Goal: Information Seeking & Learning: Learn about a topic

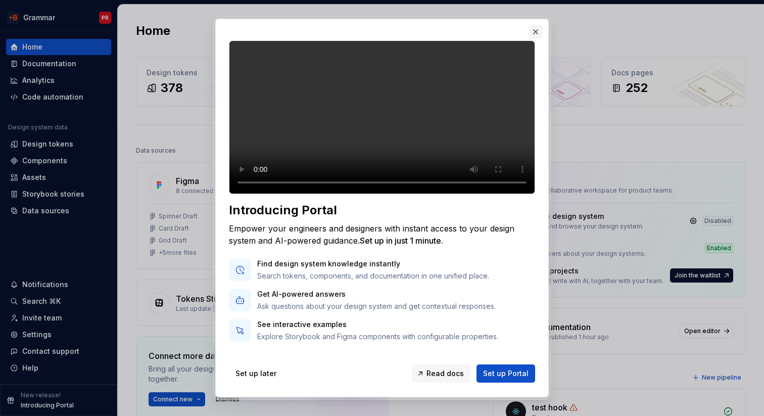
click at [536, 30] on button "button" at bounding box center [536, 32] width 14 height 14
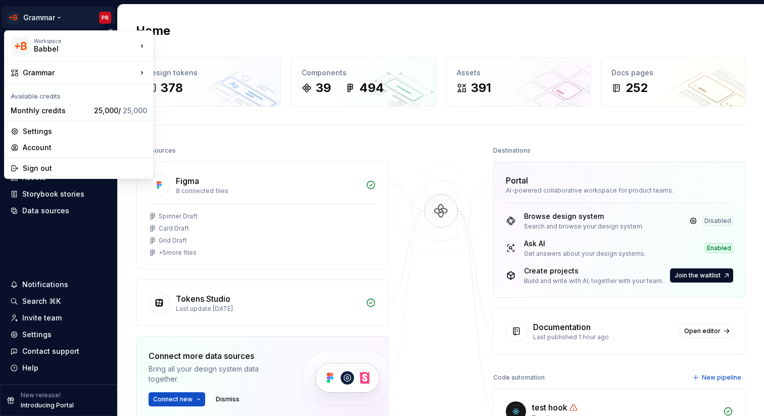
click at [42, 20] on html "Grammar PR Home Documentation Analytics Code automation Design system data Desi…" at bounding box center [382, 208] width 764 height 416
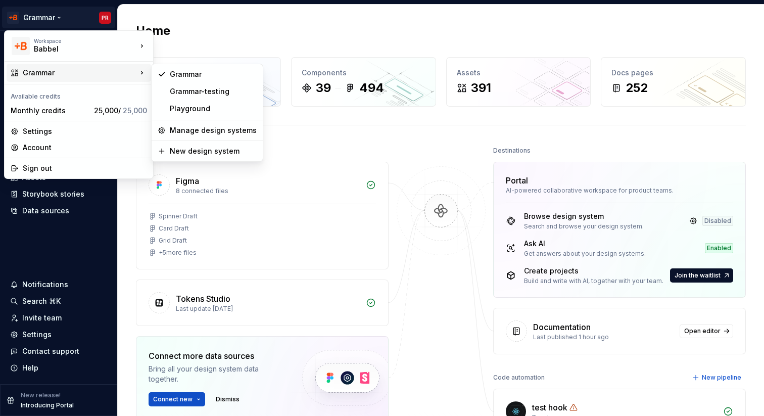
click at [40, 75] on div "Grammar" at bounding box center [80, 73] width 114 height 10
click at [182, 75] on div "Grammar" at bounding box center [213, 74] width 87 height 10
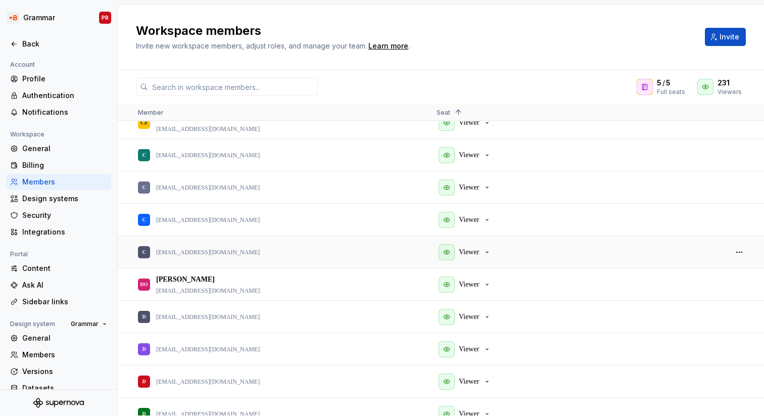
scroll to position [2029, 0]
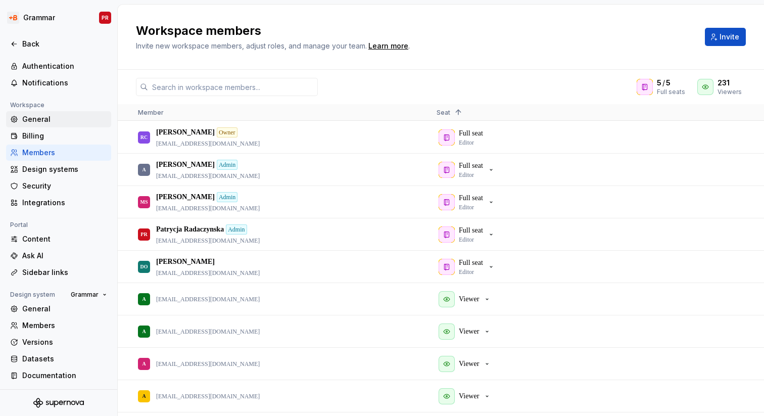
click at [37, 119] on div "General" at bounding box center [64, 119] width 85 height 10
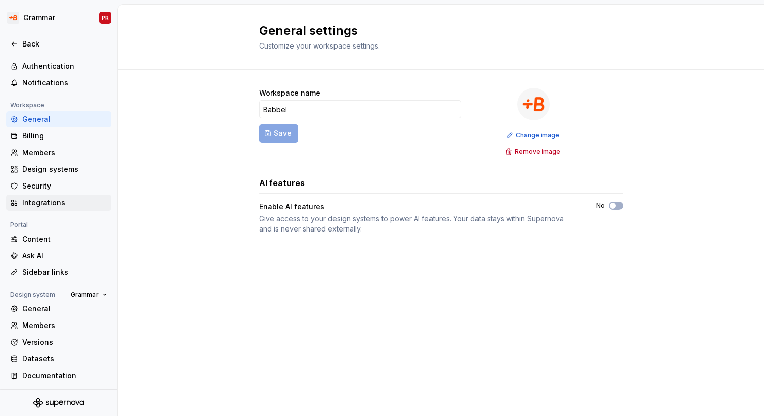
click at [36, 198] on div "Integrations" at bounding box center [64, 203] width 85 height 10
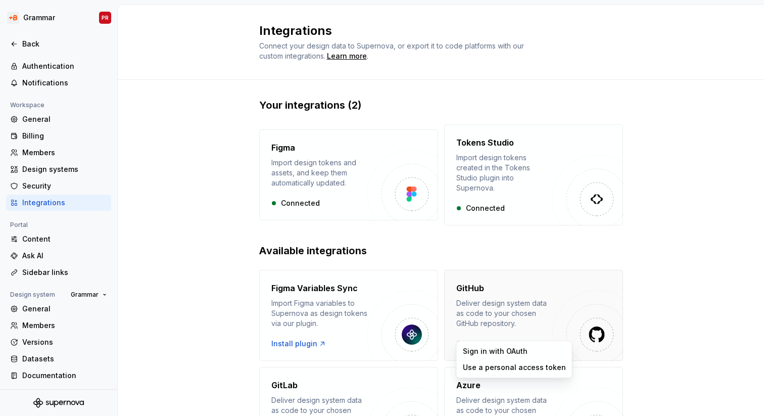
click at [496, 337] on html "Grammar PR Back Account Profile Authentication Notifications Workspace General …" at bounding box center [382, 208] width 764 height 416
click at [495, 353] on div "Sign in with OAuth" at bounding box center [514, 351] width 103 height 10
click at [163, 177] on div "Your integrations (2) Figma Import design tokens and assets, and keep them auto…" at bounding box center [441, 337] width 647 height 514
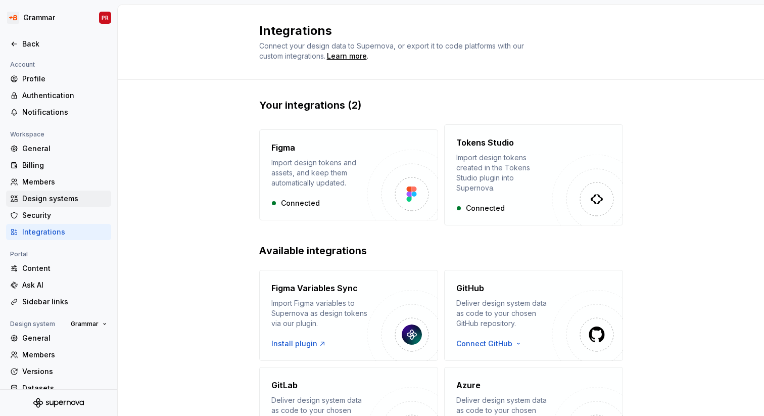
click at [52, 200] on div "Design systems" at bounding box center [64, 199] width 85 height 10
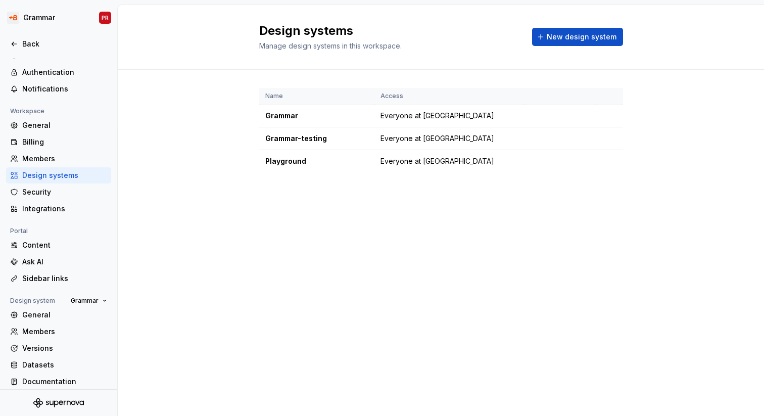
scroll to position [29, 0]
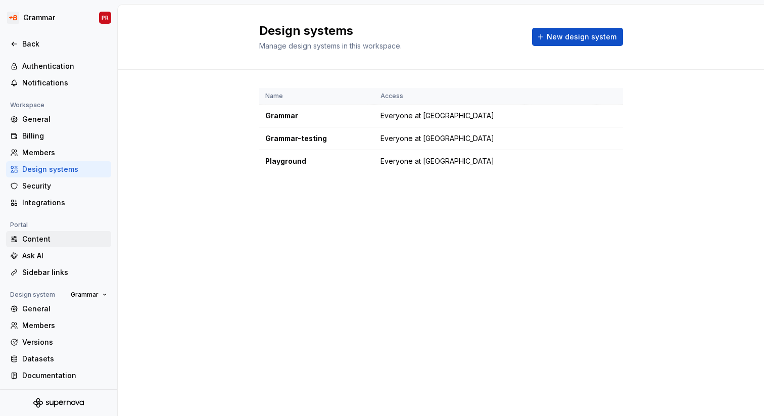
click at [34, 237] on div "Content" at bounding box center [64, 239] width 85 height 10
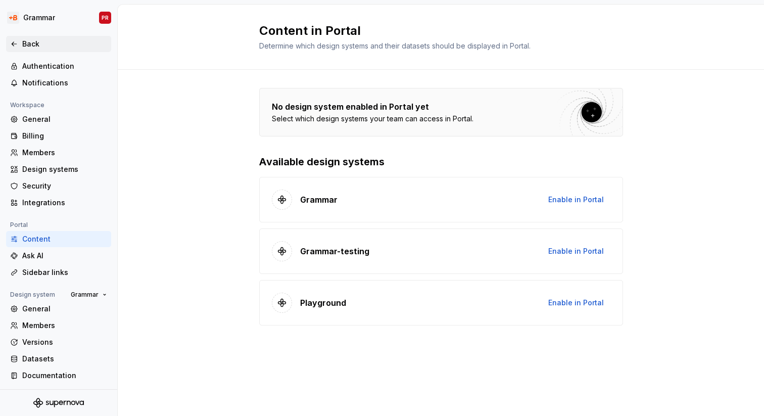
click at [14, 43] on icon at bounding box center [14, 44] width 5 height 4
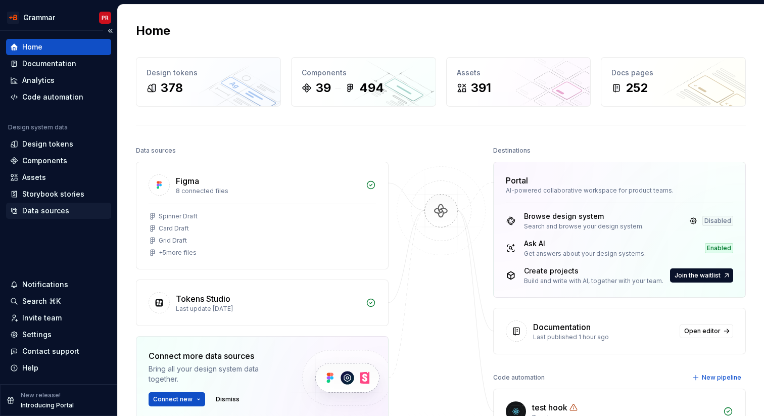
click at [49, 208] on div "Data sources" at bounding box center [45, 211] width 47 height 10
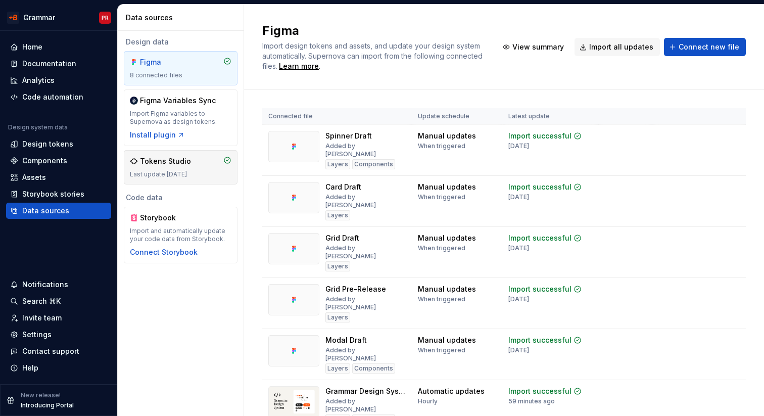
click at [188, 167] on div "Tokens Studio Last update 1 year ago" at bounding box center [181, 167] width 102 height 22
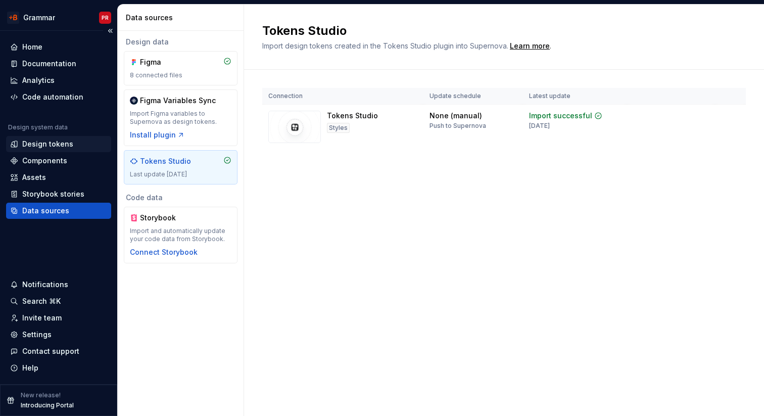
click at [37, 145] on div "Design tokens" at bounding box center [47, 144] width 51 height 10
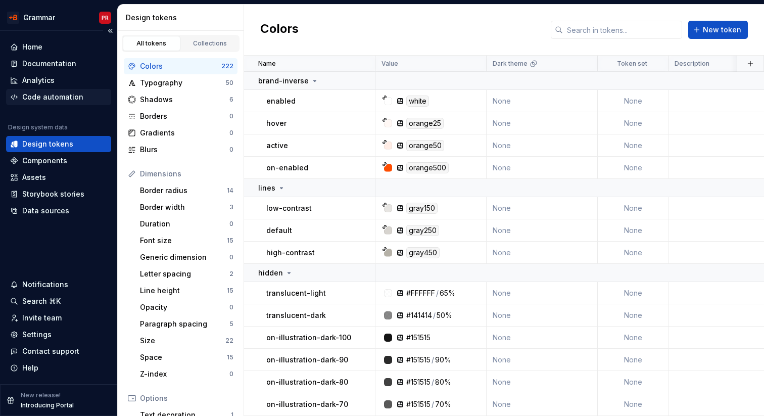
click at [38, 98] on div "Code automation" at bounding box center [52, 97] width 61 height 10
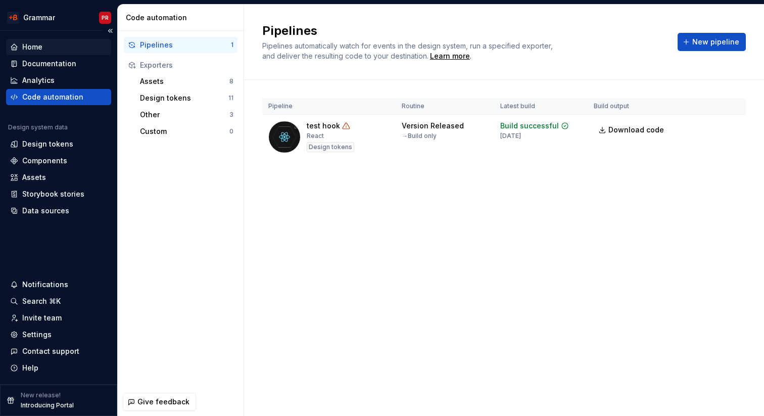
click at [30, 47] on div "Home" at bounding box center [32, 47] width 20 height 10
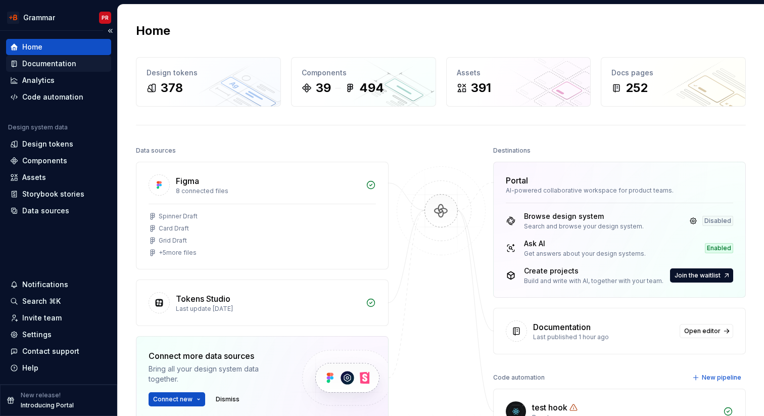
click at [33, 68] on div "Documentation" at bounding box center [49, 64] width 54 height 10
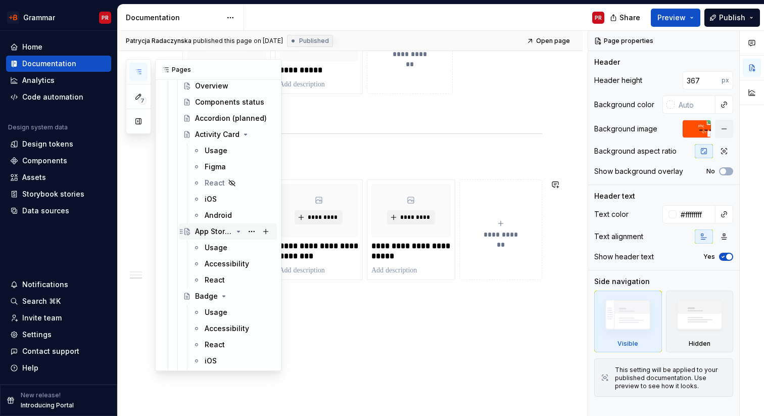
scroll to position [1672, 0]
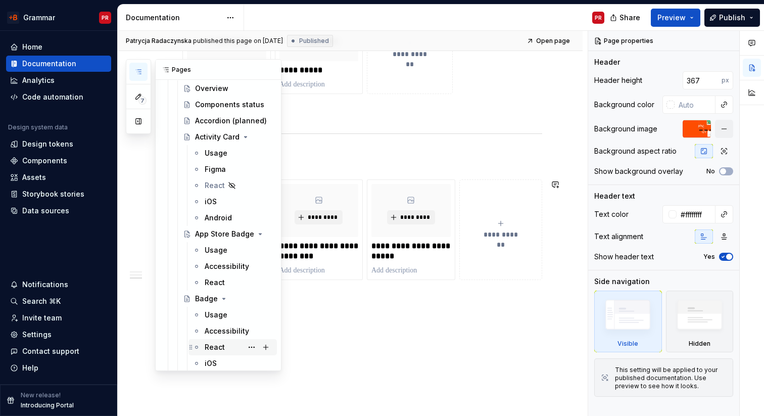
click at [214, 345] on div "React" at bounding box center [215, 347] width 20 height 10
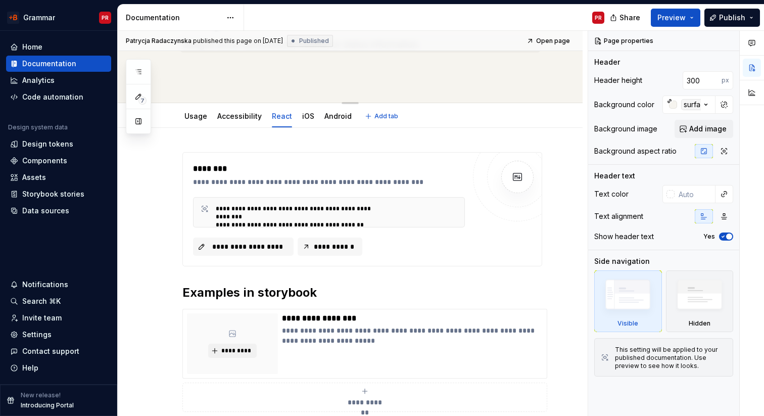
scroll to position [102, 0]
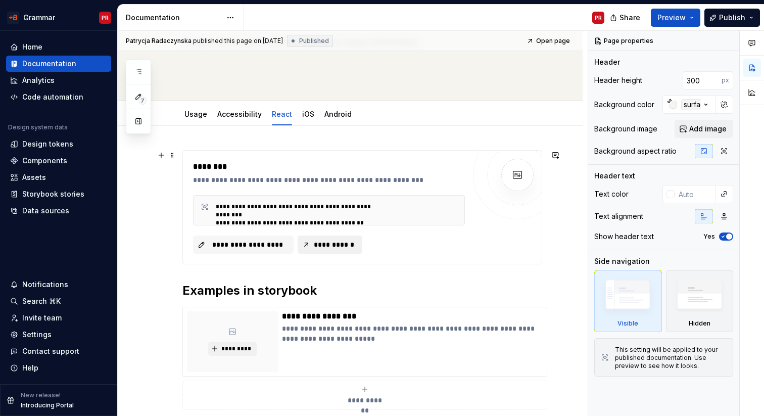
click at [312, 247] on button "**********" at bounding box center [330, 245] width 65 height 18
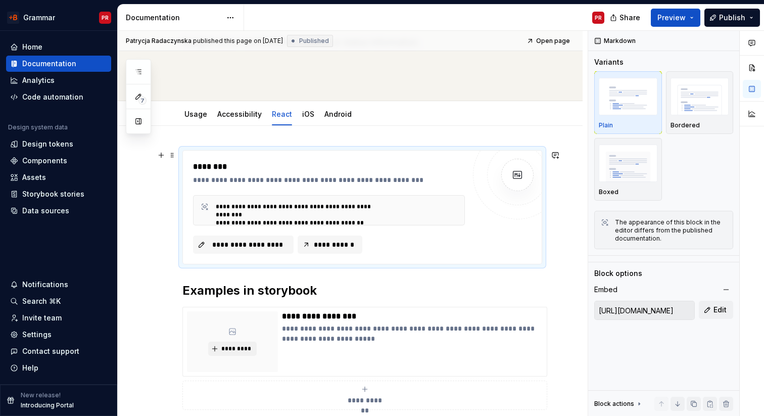
click at [506, 253] on div "**********" at bounding box center [362, 207] width 359 height 113
type textarea "*"
click at [45, 82] on div "Analytics" at bounding box center [38, 80] width 32 height 10
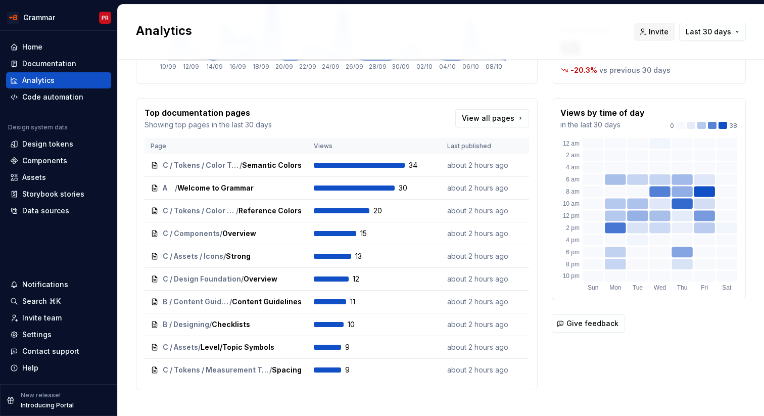
scroll to position [143, 0]
click at [517, 118] on link "View all pages" at bounding box center [493, 118] width 74 height 18
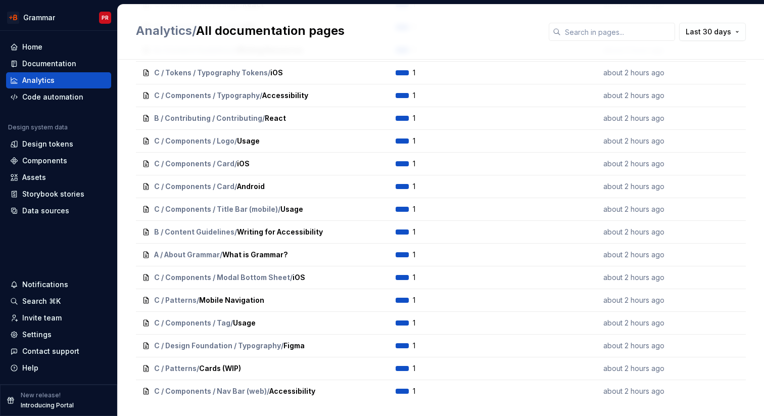
scroll to position [1878, 0]
